Goal: Transaction & Acquisition: Obtain resource

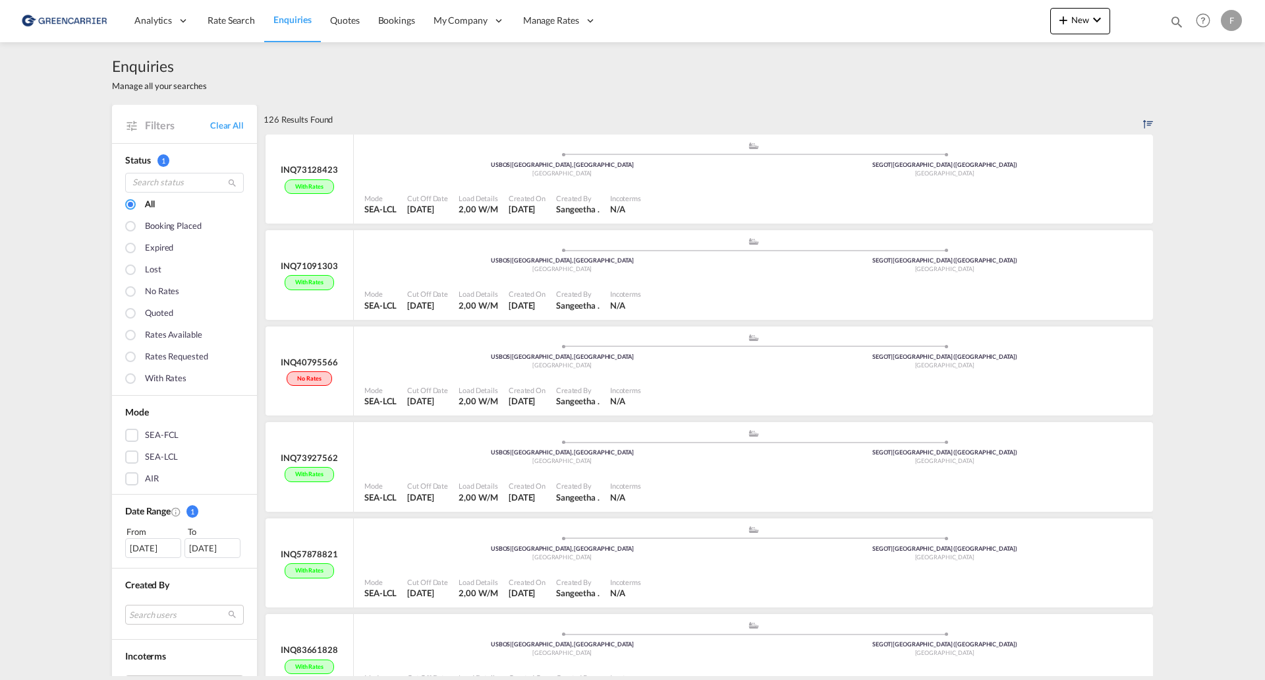
click at [304, 16] on span "Enquiries" at bounding box center [293, 19] width 38 height 11
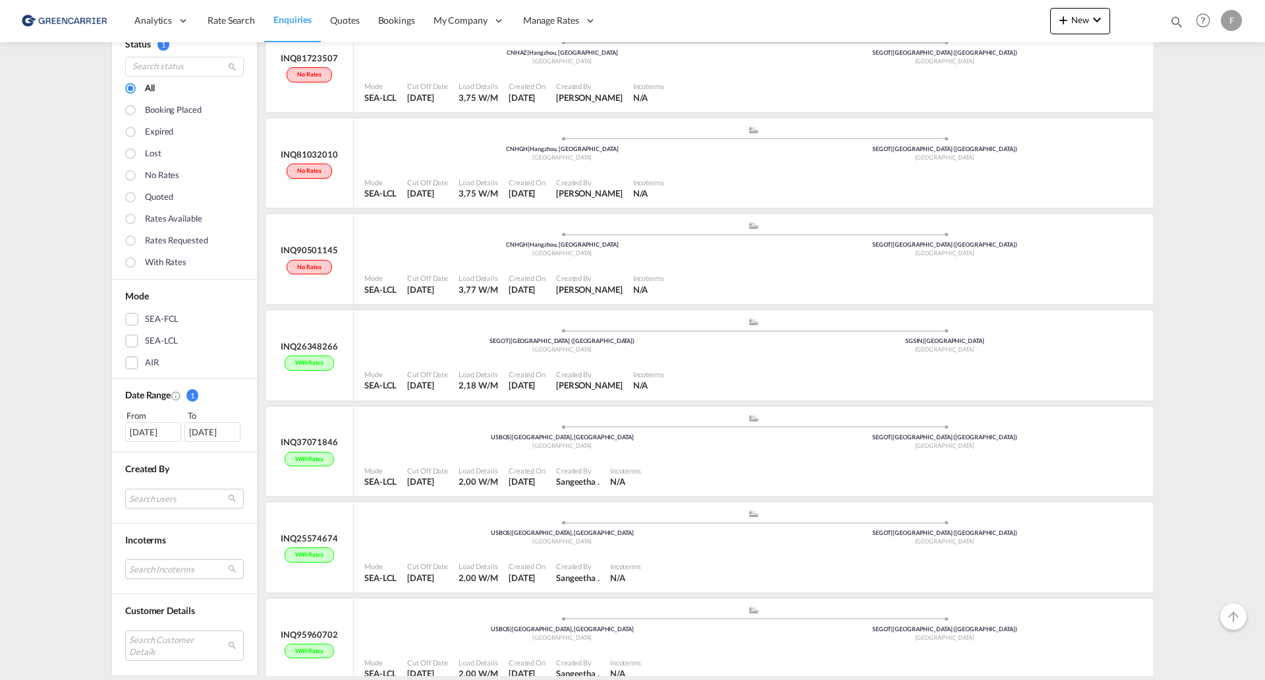
scroll to position [2205, 0]
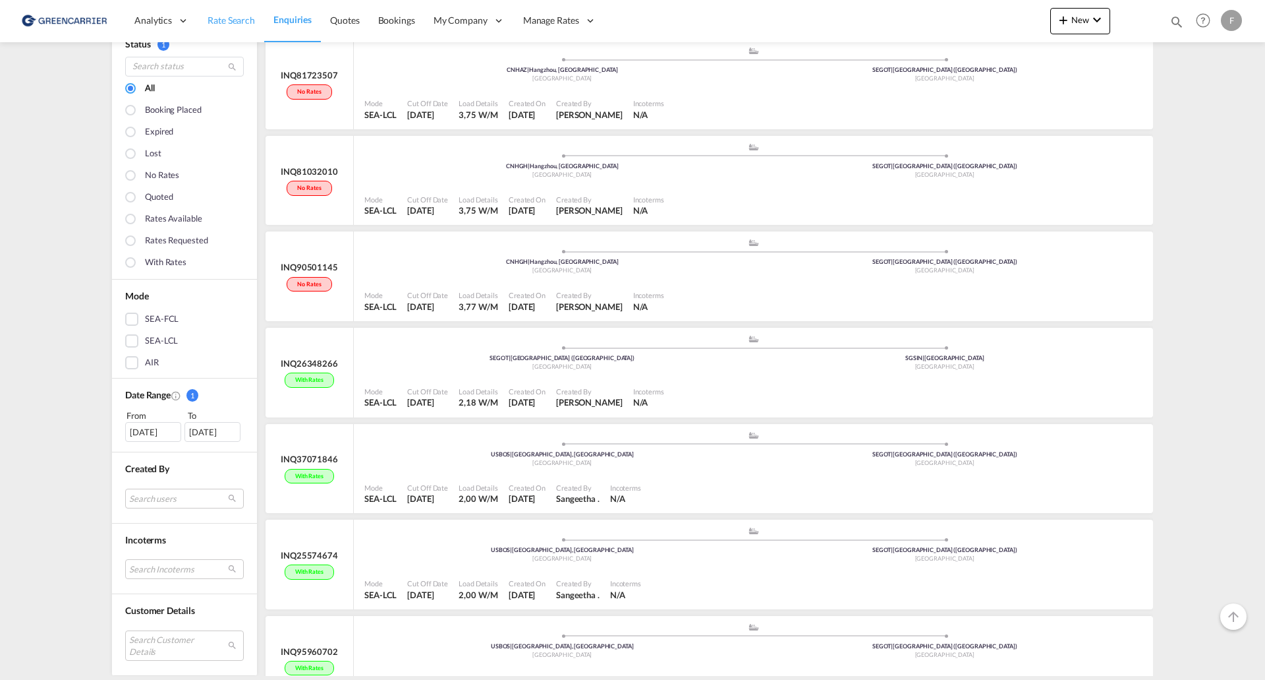
click at [235, 28] on link "Rate Search" at bounding box center [231, 20] width 66 height 43
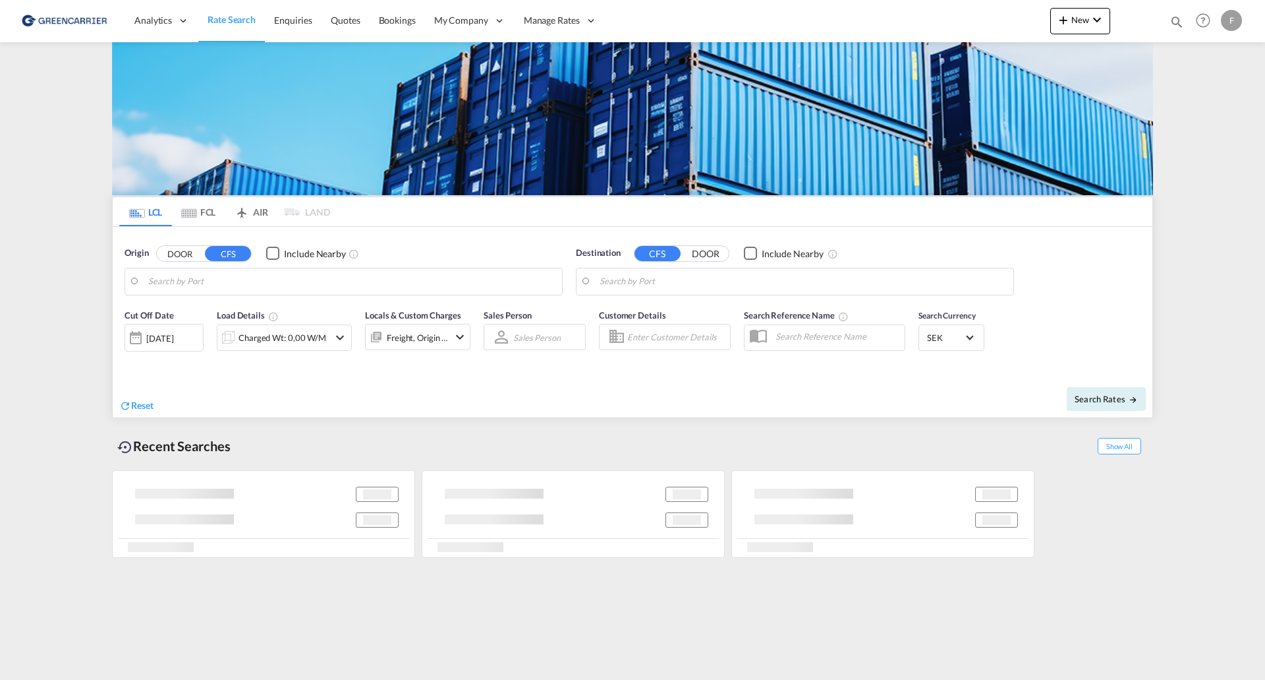
type input "Gothenburg (Goteborg), SEGOT"
type input "Busan, KRPUS"
